Goal: Task Accomplishment & Management: Use online tool/utility

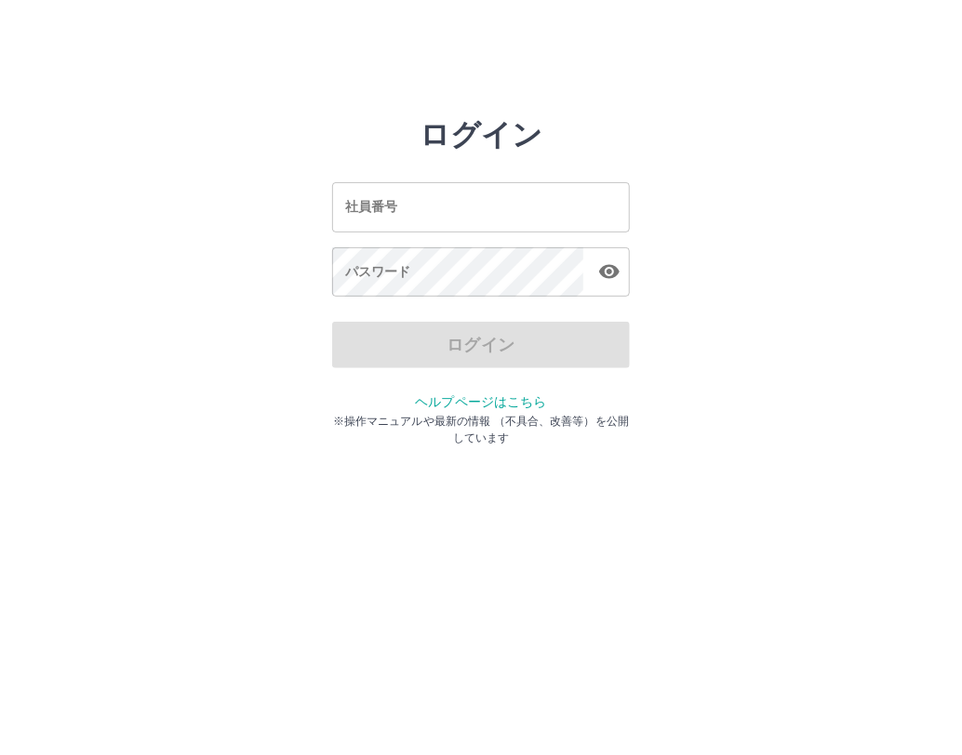
click at [369, 211] on input "社員番号" at bounding box center [481, 206] width 298 height 49
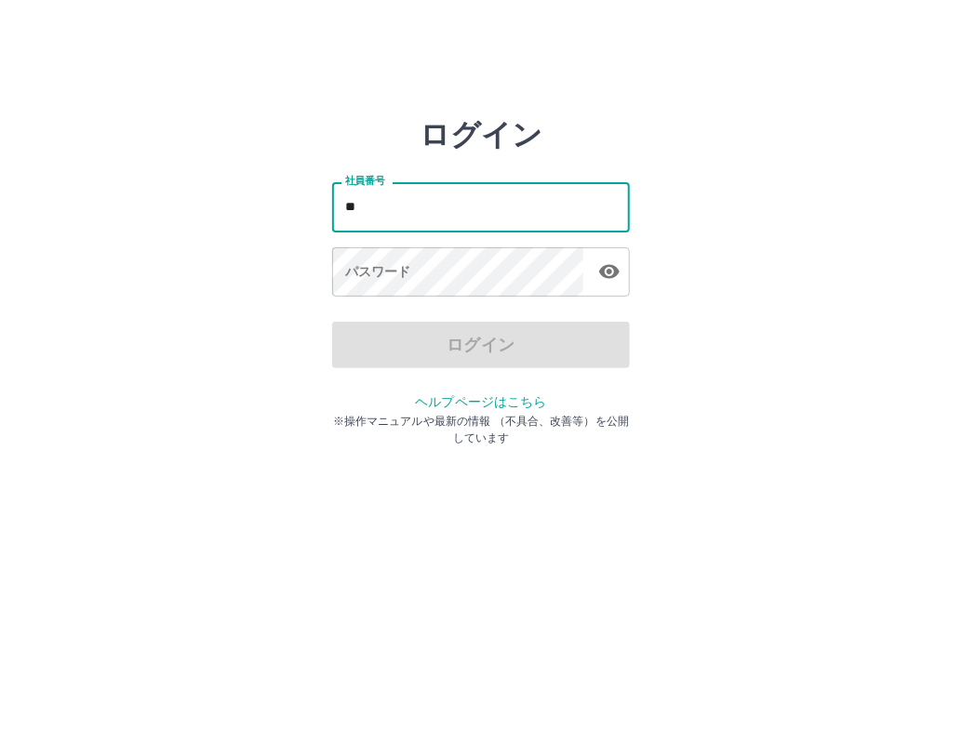
type input "*"
type input "*******"
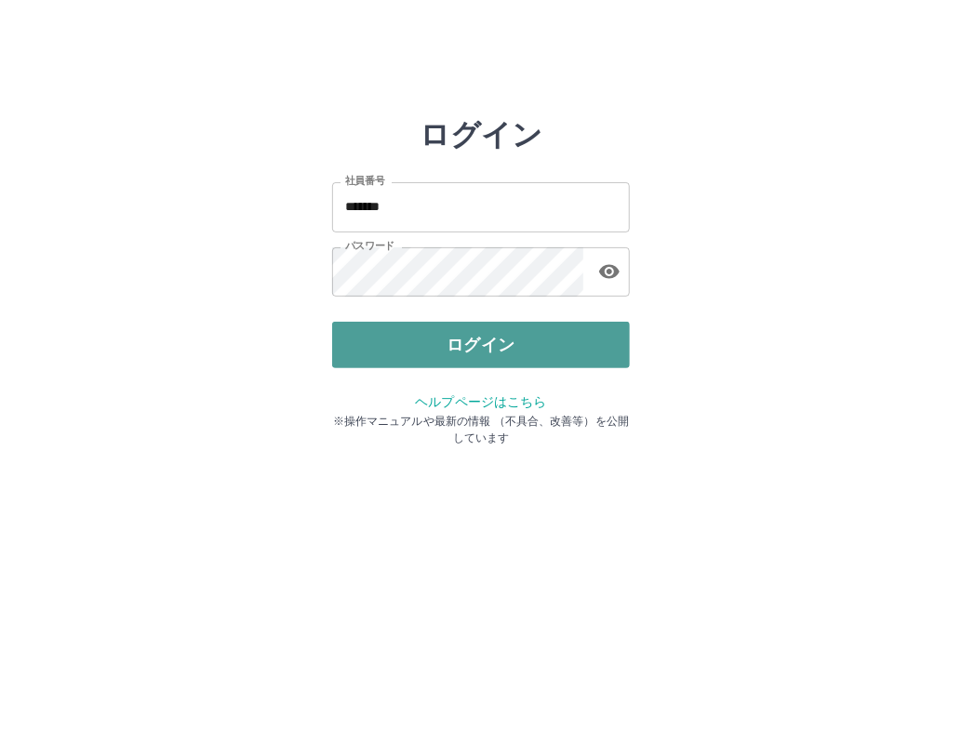
click at [491, 340] on button "ログイン" at bounding box center [481, 345] width 298 height 47
